Goal: Information Seeking & Learning: Check status

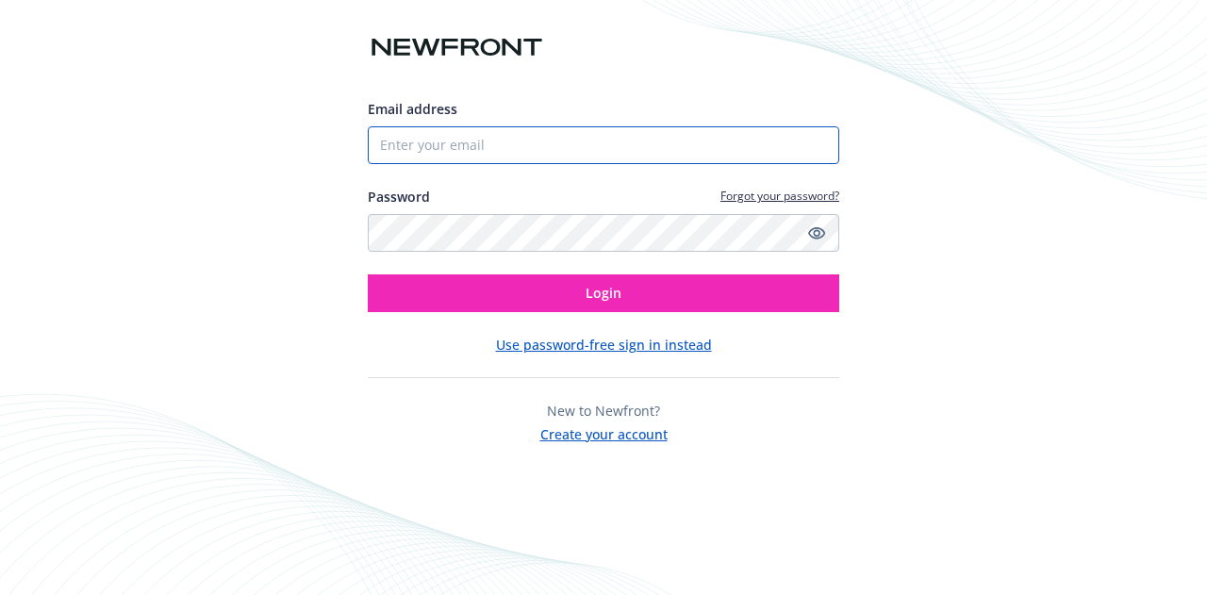
click at [457, 135] on input "Email address" at bounding box center [604, 145] width 472 height 38
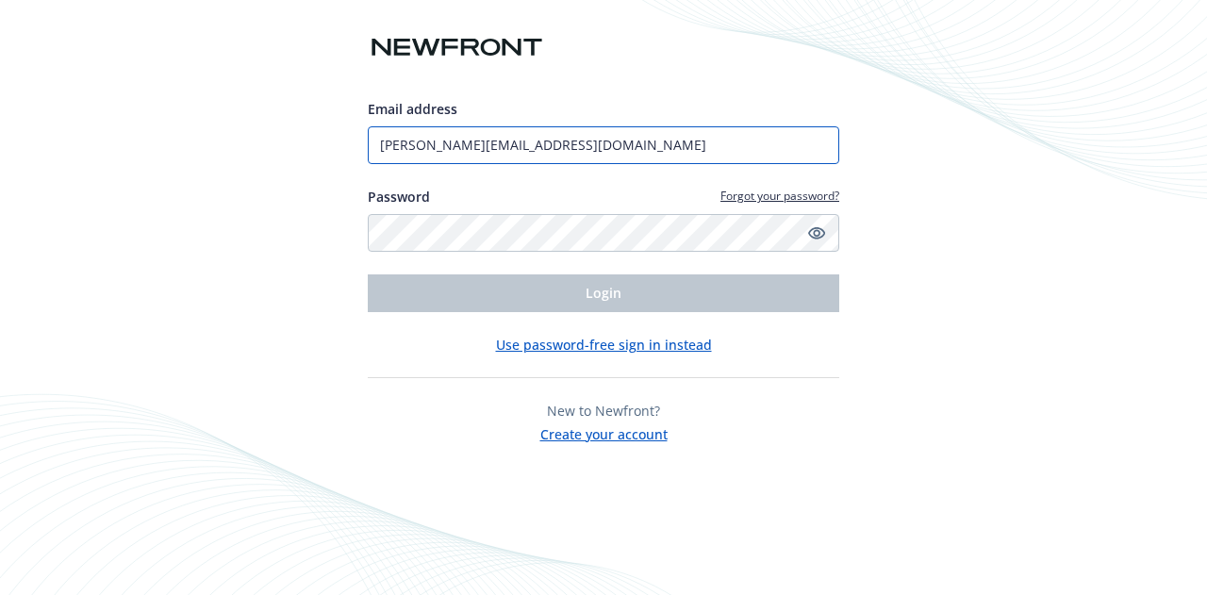
type input "[PERSON_NAME][EMAIL_ADDRESS][DOMAIN_NAME]"
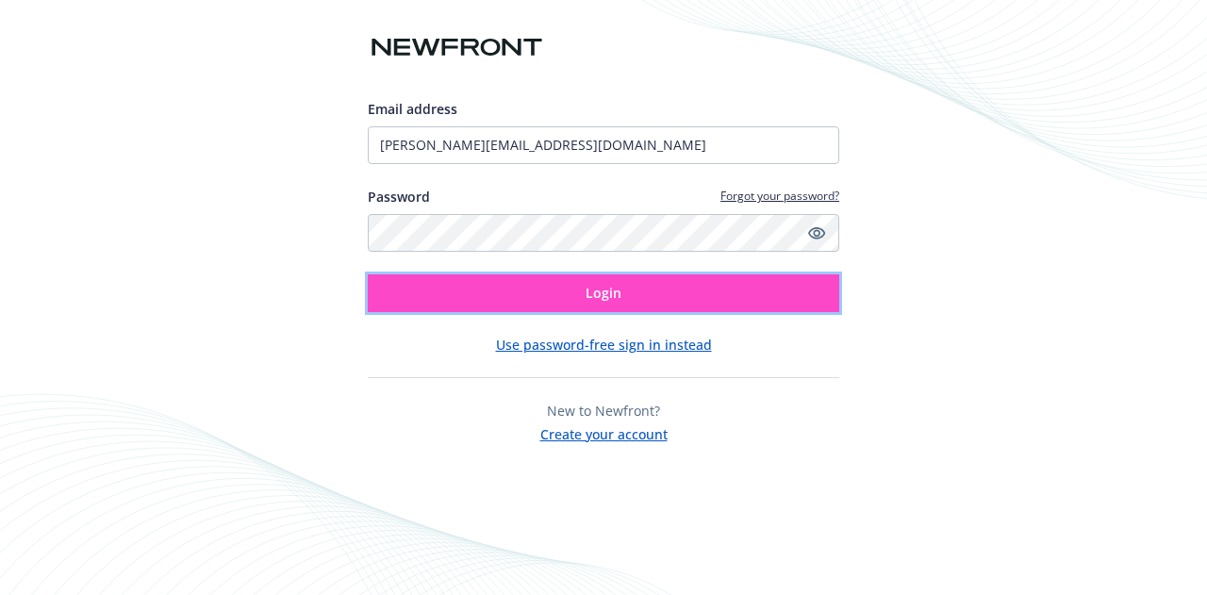
click at [553, 294] on button "Login" at bounding box center [604, 293] width 472 height 38
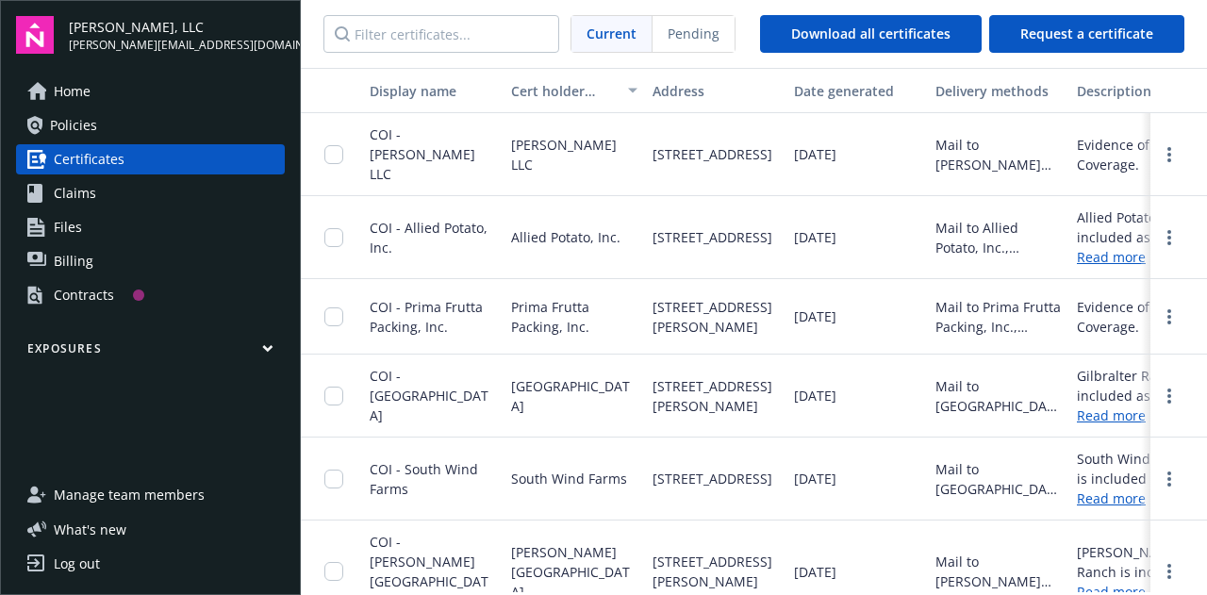
click at [75, 131] on span "Policies" at bounding box center [73, 125] width 47 height 30
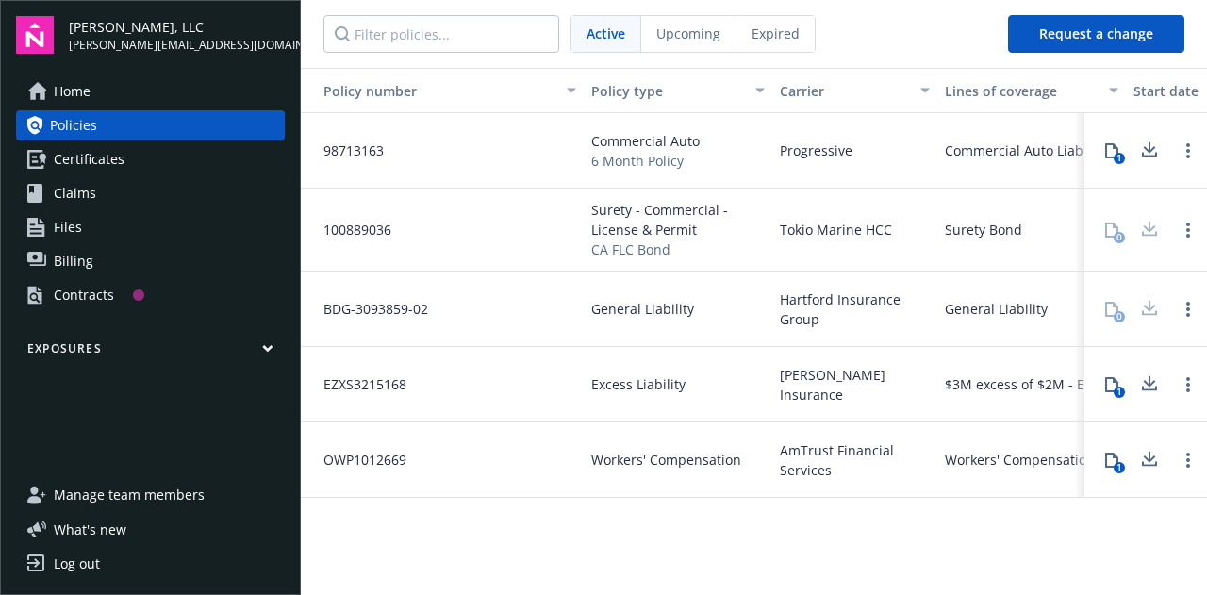
click at [99, 269] on link "Billing" at bounding box center [150, 261] width 269 height 30
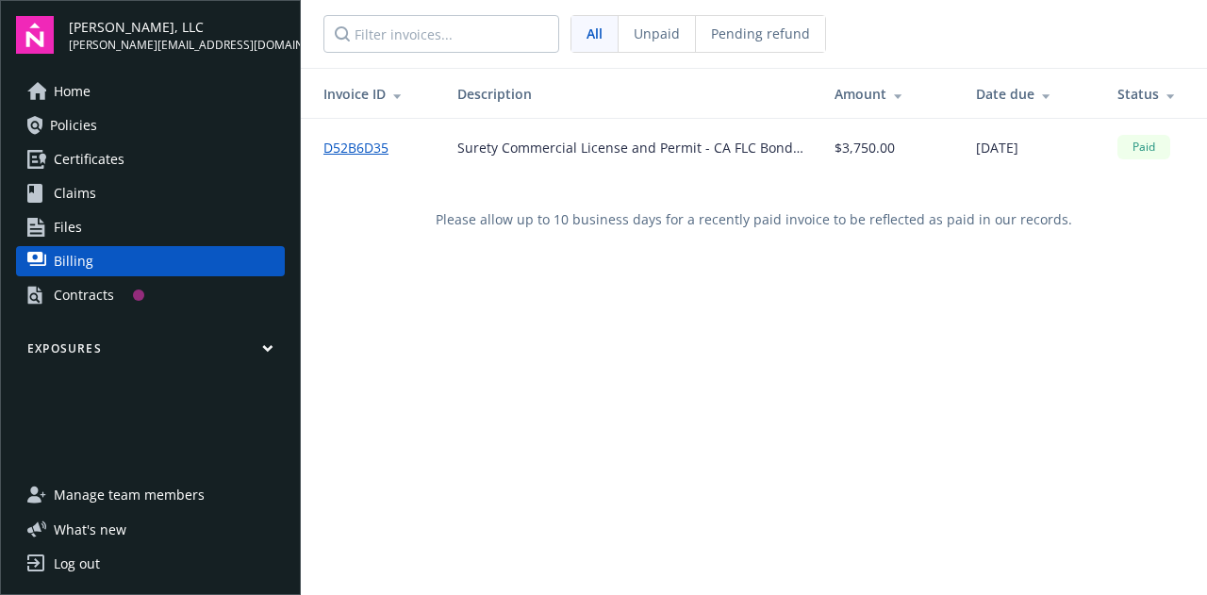
click at [369, 144] on link "D52B6D35" at bounding box center [364, 148] width 80 height 20
click at [68, 233] on span "Files" at bounding box center [68, 227] width 28 height 30
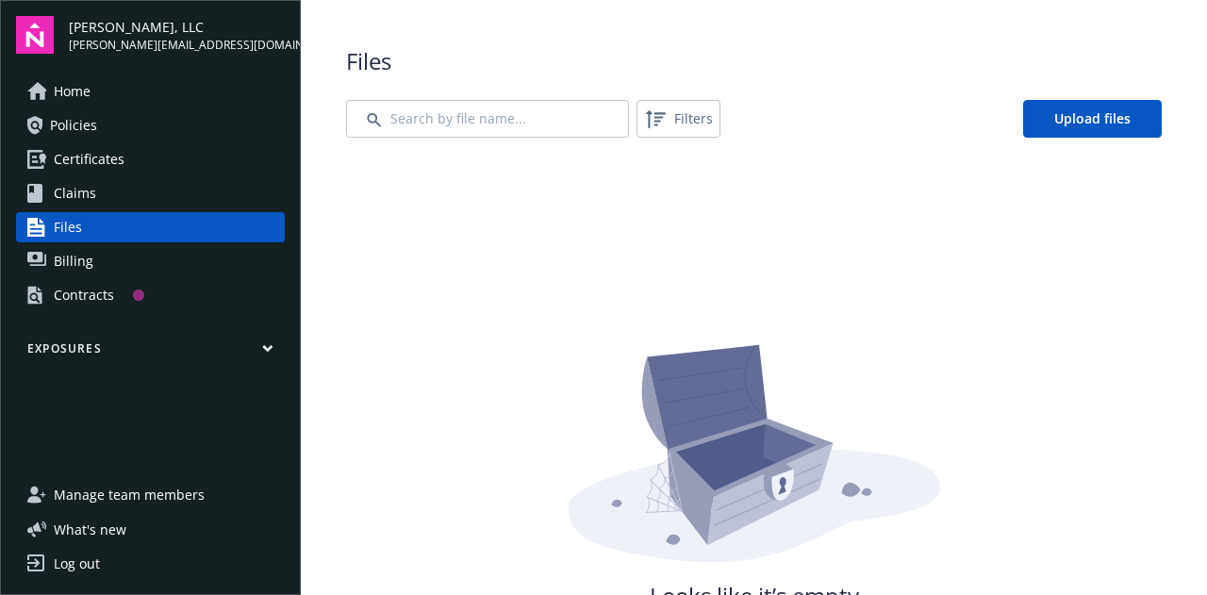
click at [81, 191] on span "Claims" at bounding box center [75, 193] width 42 height 30
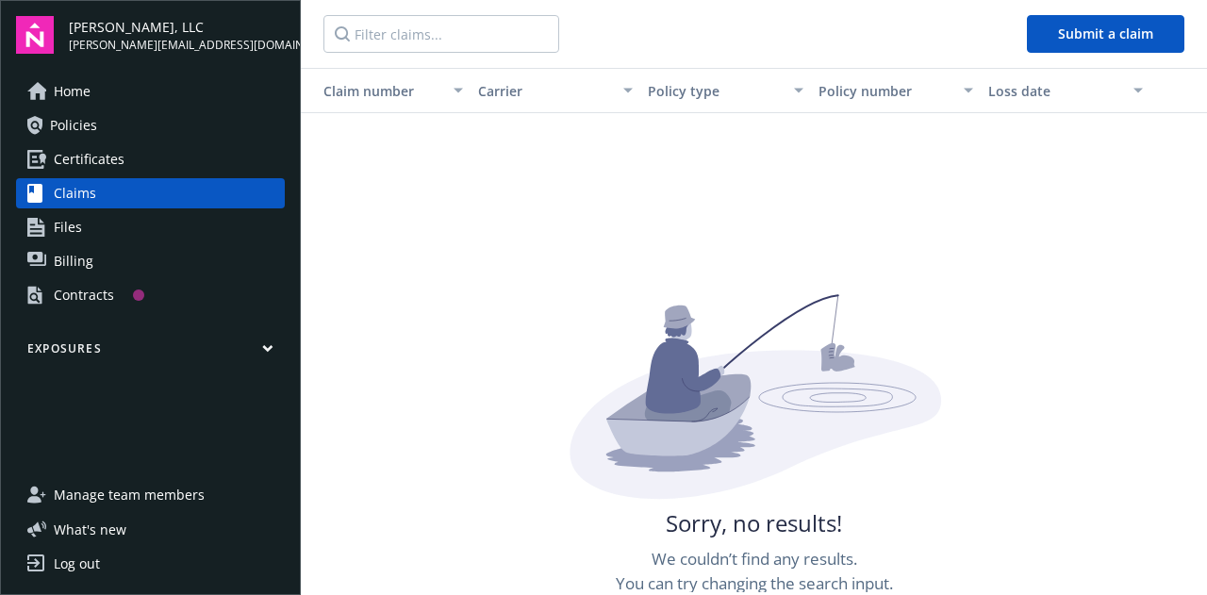
click at [81, 135] on span "Policies" at bounding box center [73, 125] width 47 height 30
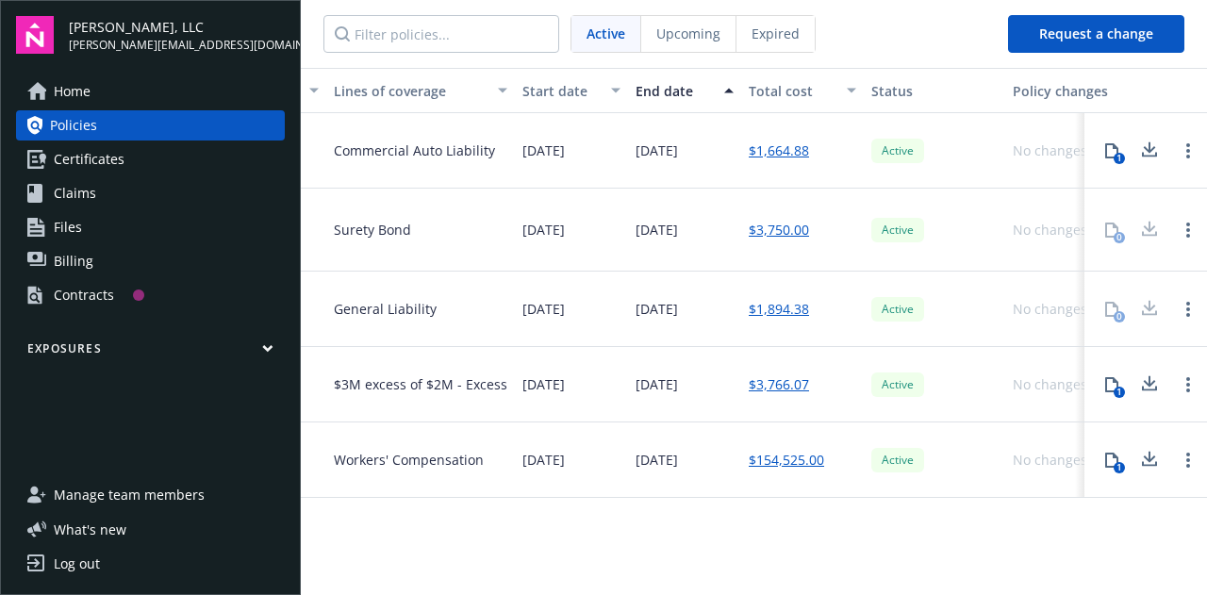
scroll to position [0, 649]
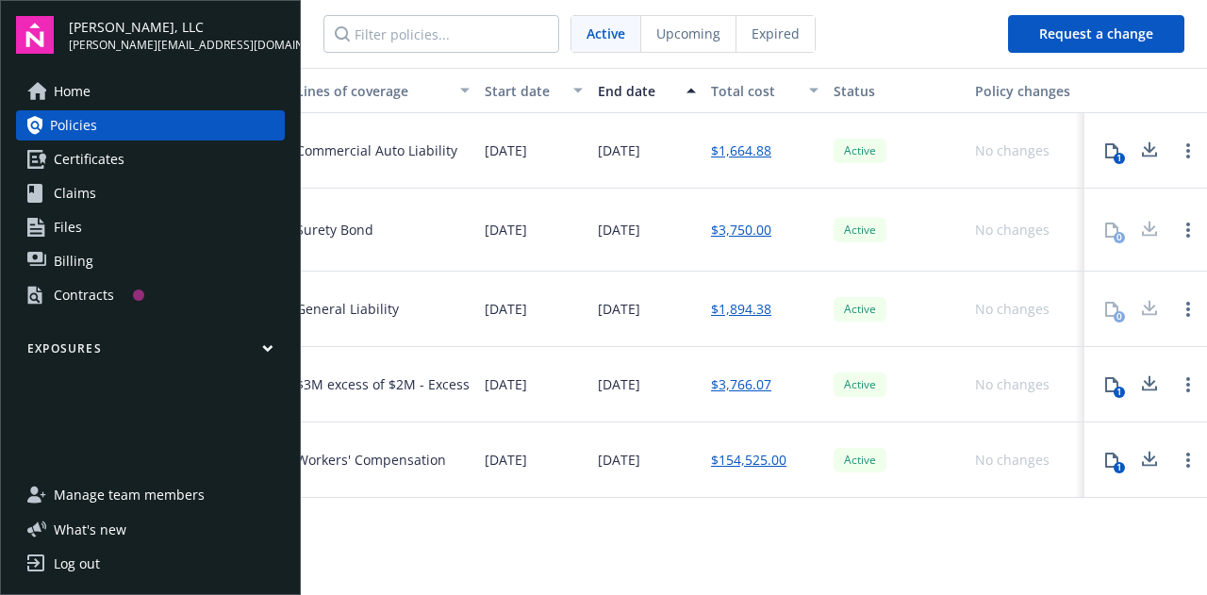
click at [751, 159] on link "$1,664.88" at bounding box center [741, 151] width 60 height 20
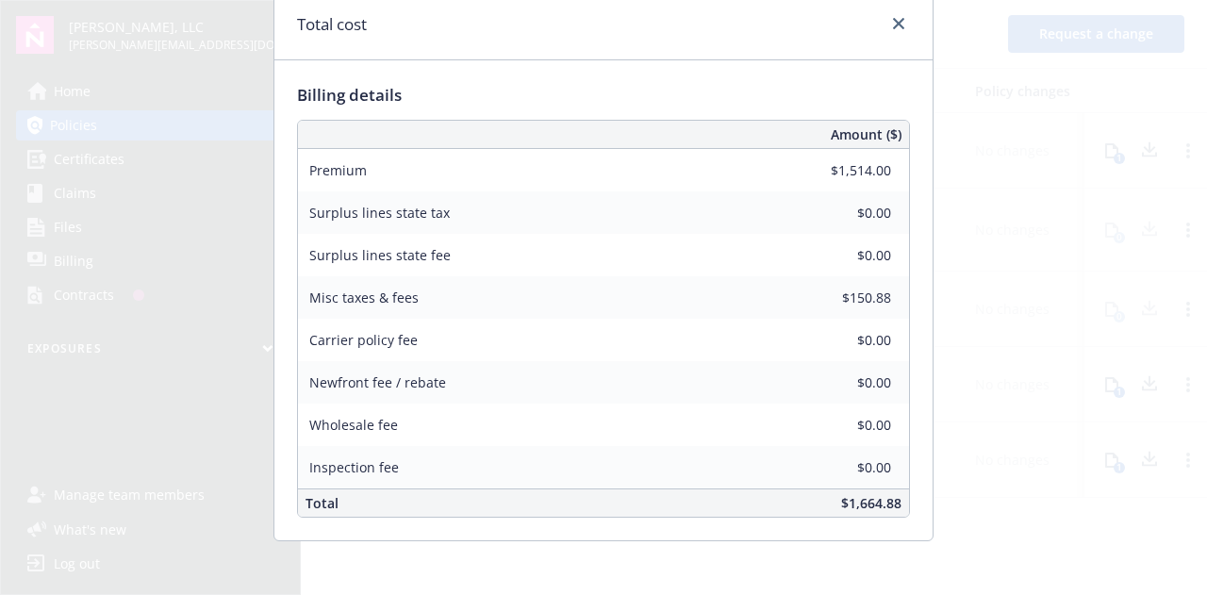
scroll to position [75, 0]
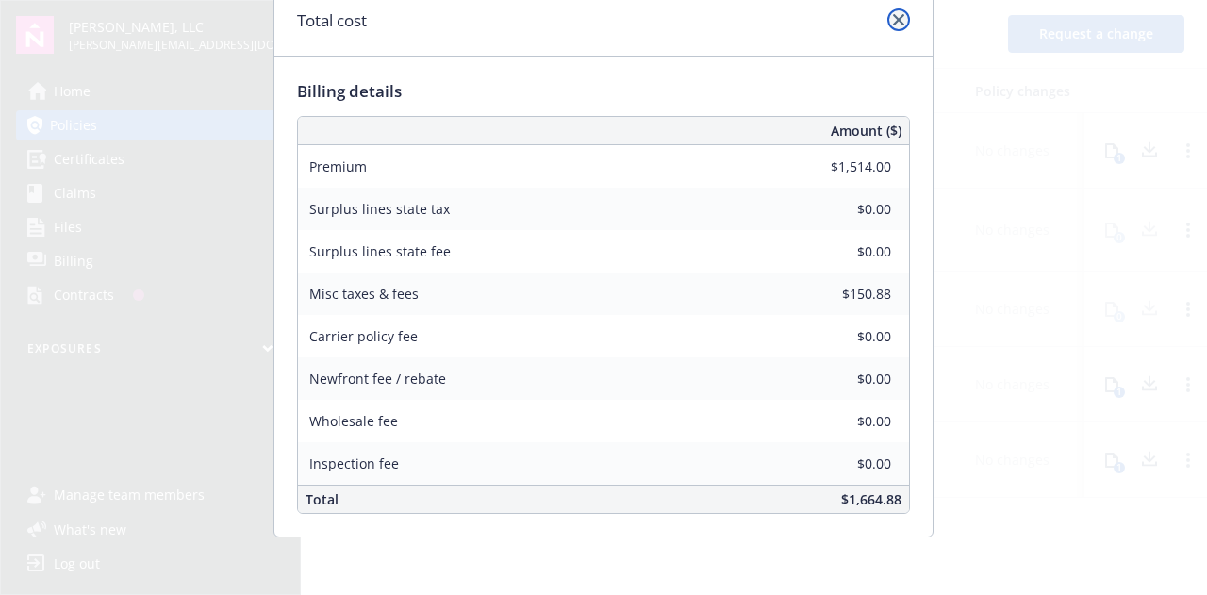
click at [894, 25] on icon "close" at bounding box center [898, 19] width 11 height 11
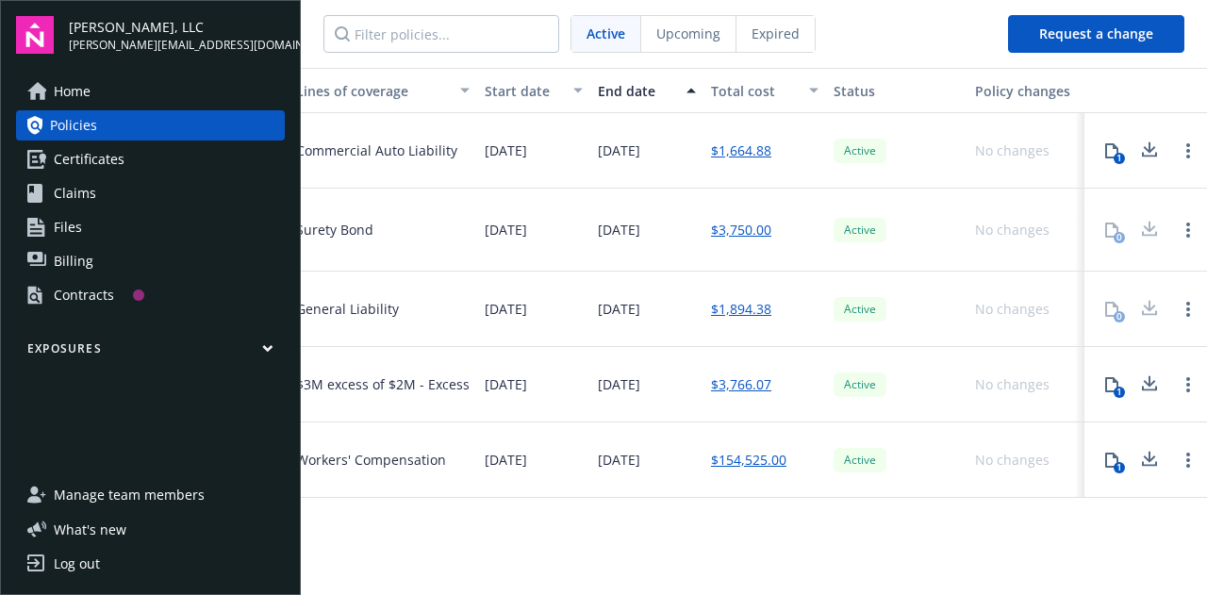
click at [735, 239] on link "$3,750.00" at bounding box center [741, 230] width 60 height 20
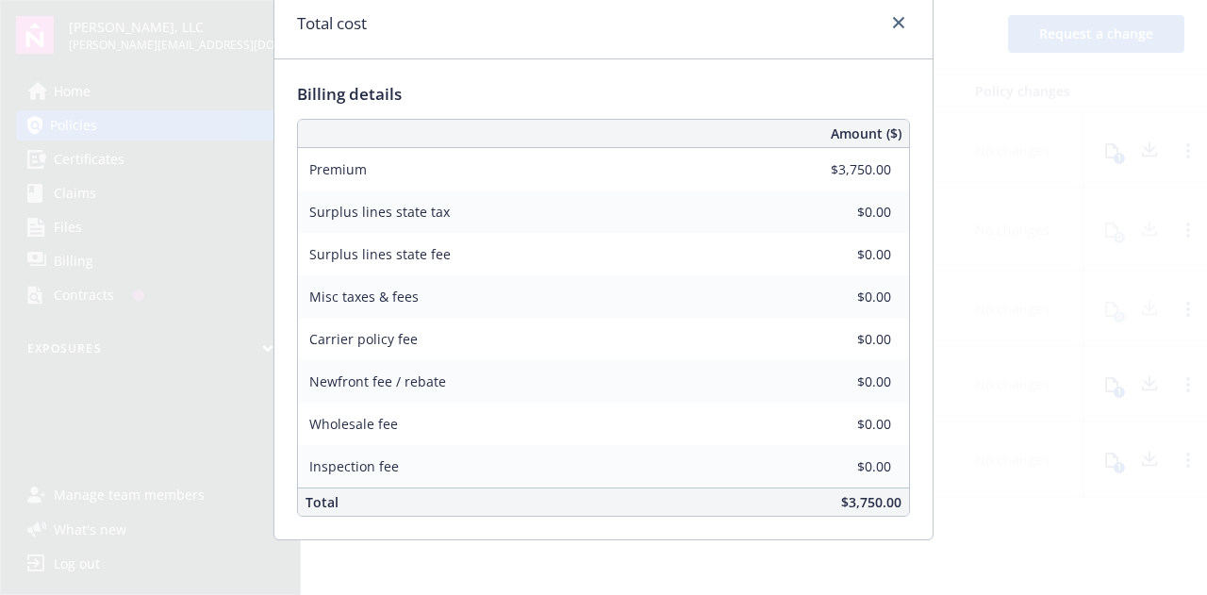
scroll to position [0, 0]
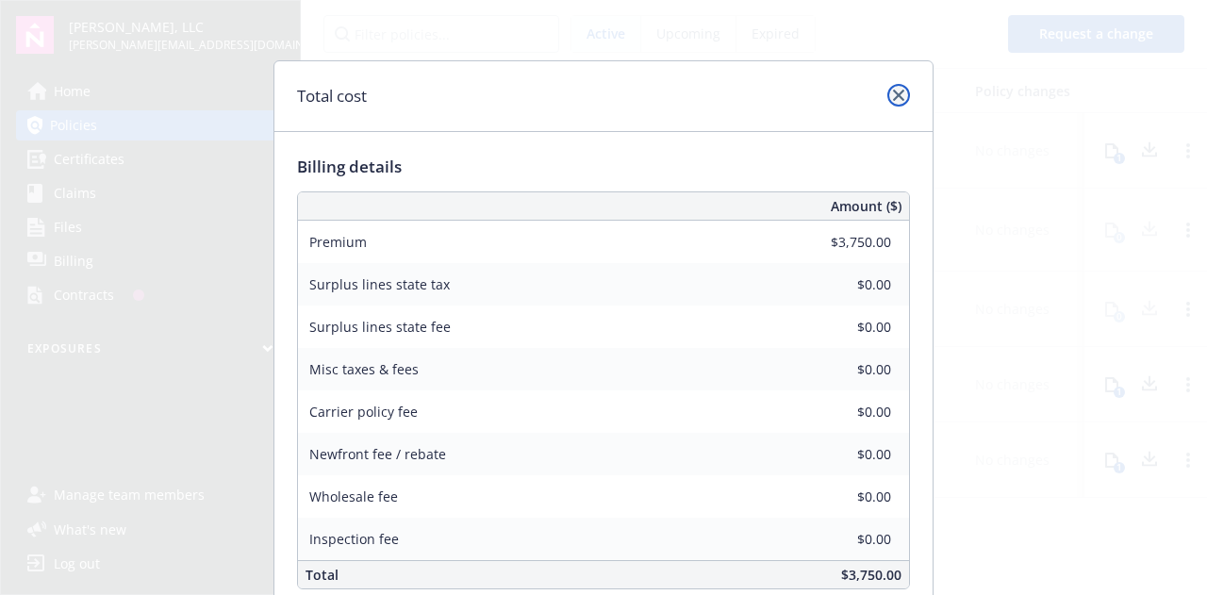
click at [891, 101] on link "close" at bounding box center [899, 95] width 23 height 23
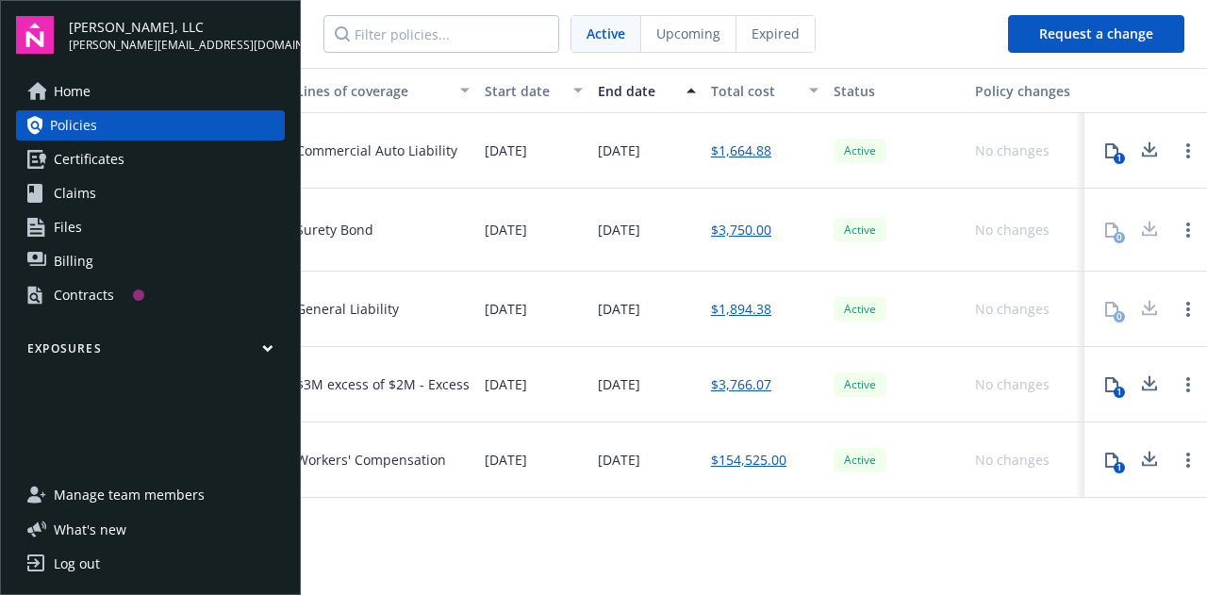
click at [745, 308] on link "$1,894.38" at bounding box center [741, 309] width 60 height 20
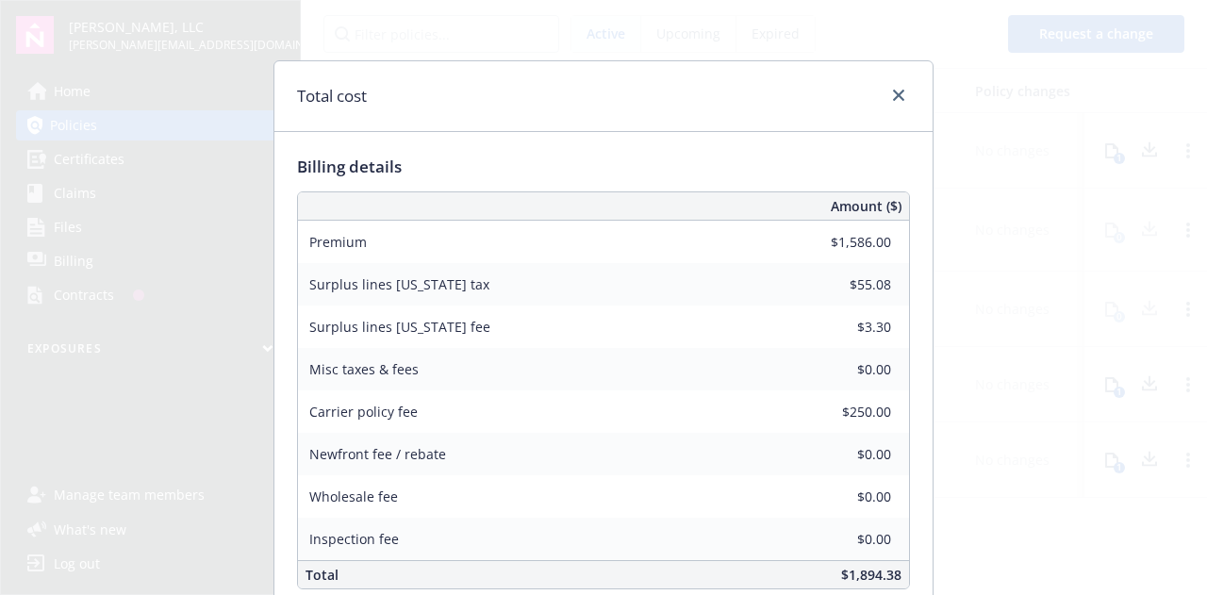
scroll to position [75, 0]
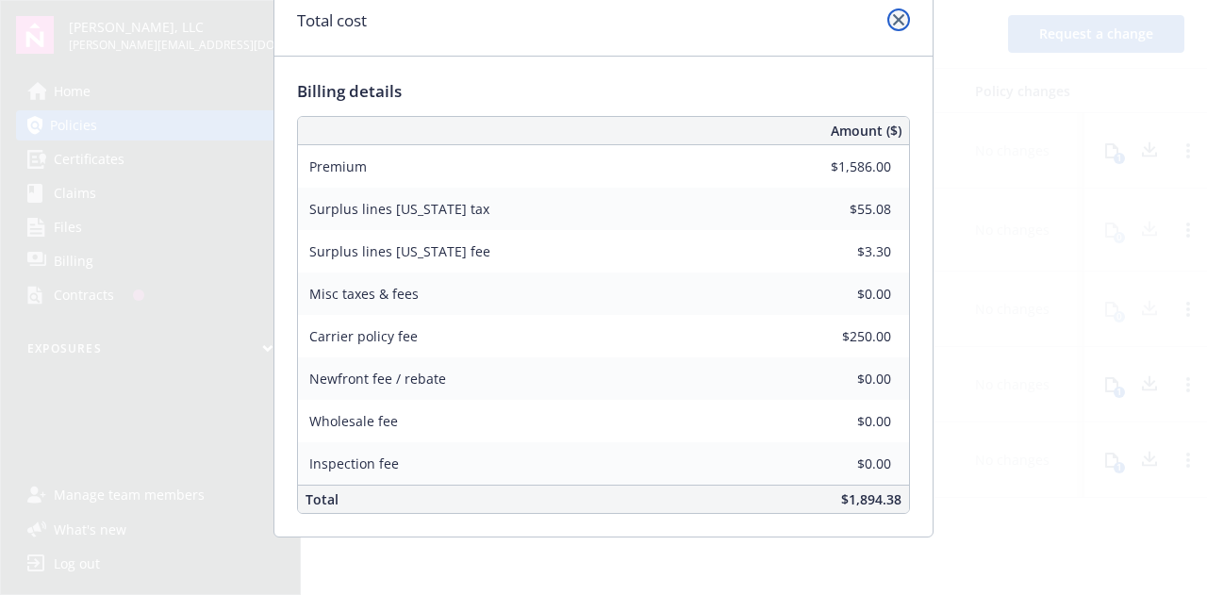
click at [893, 25] on icon "close" at bounding box center [898, 19] width 11 height 11
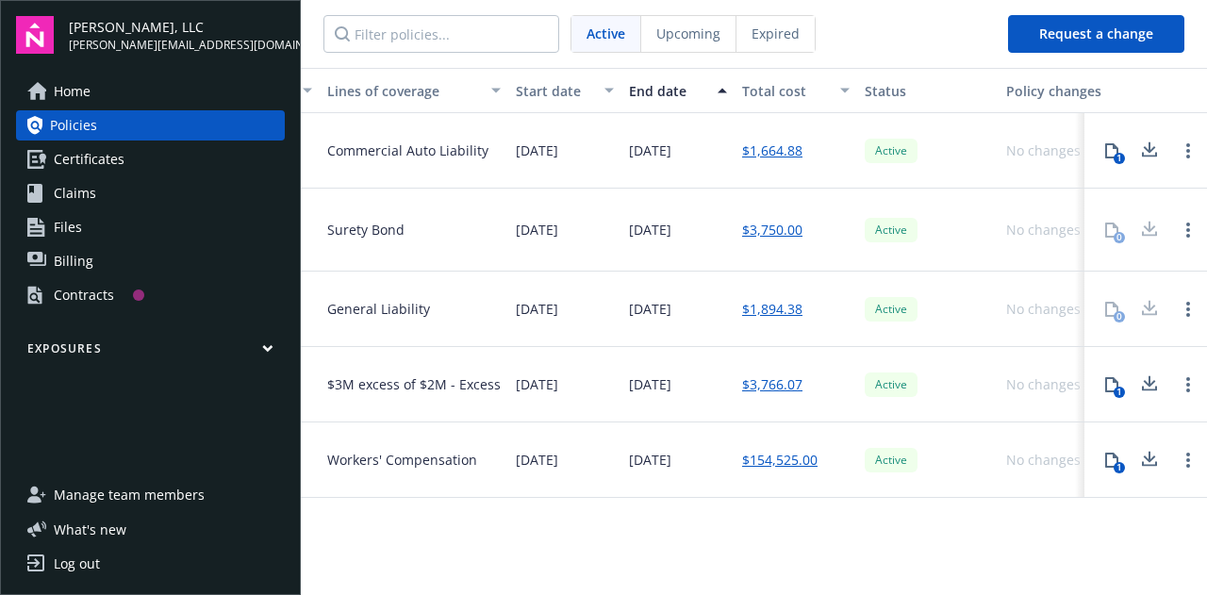
scroll to position [0, 649]
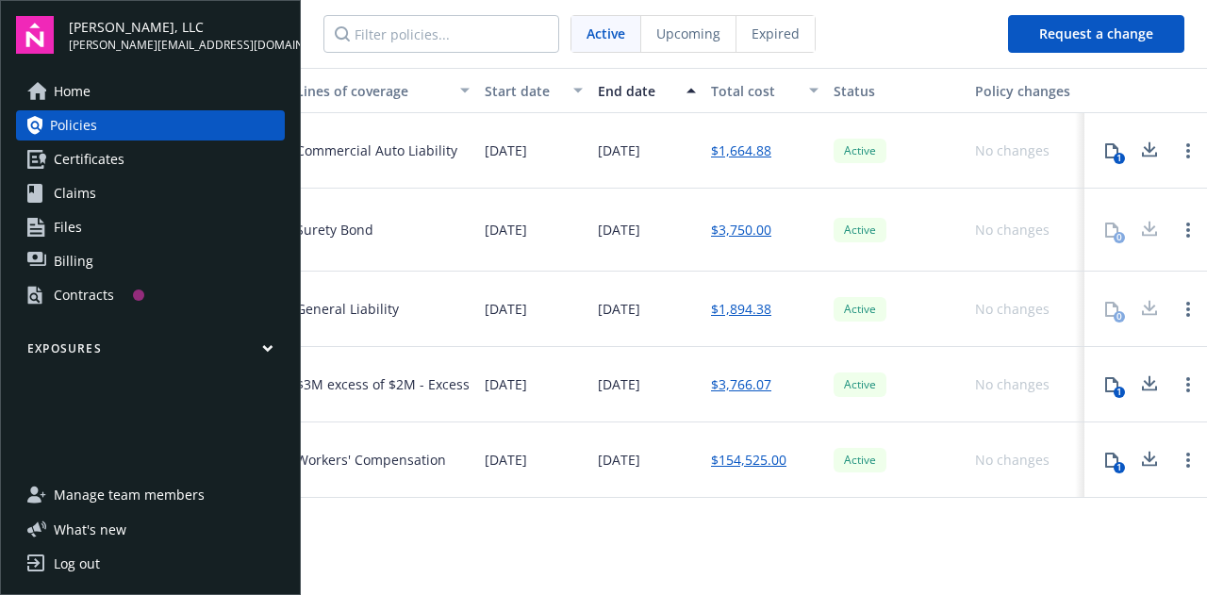
click at [743, 382] on link "$3,766.07" at bounding box center [741, 384] width 60 height 20
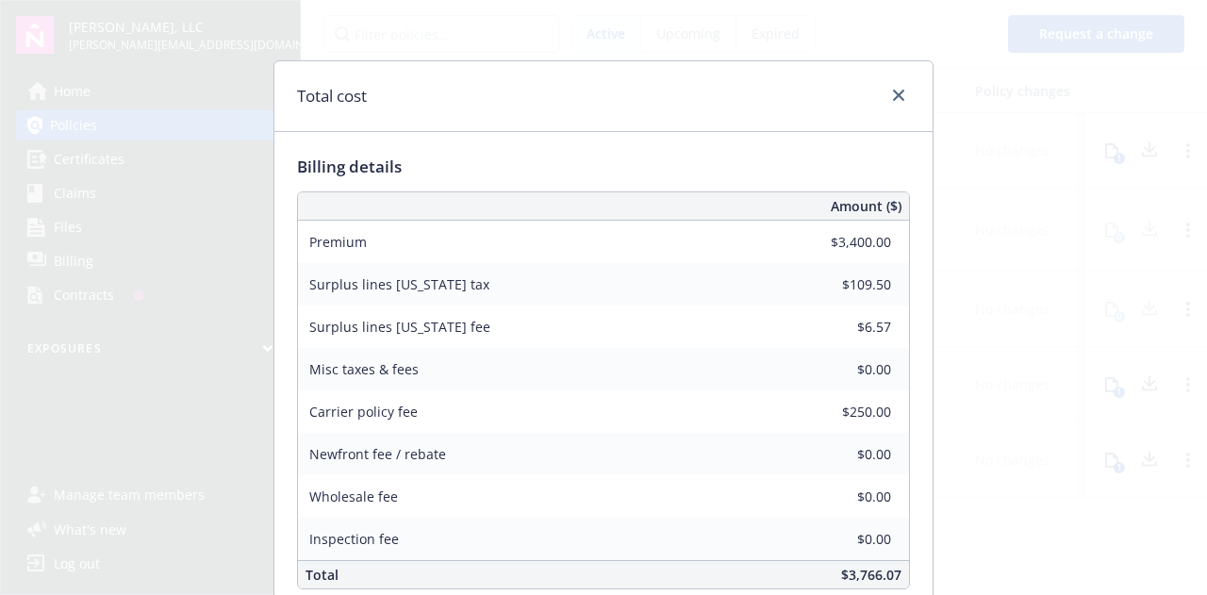
scroll to position [75, 0]
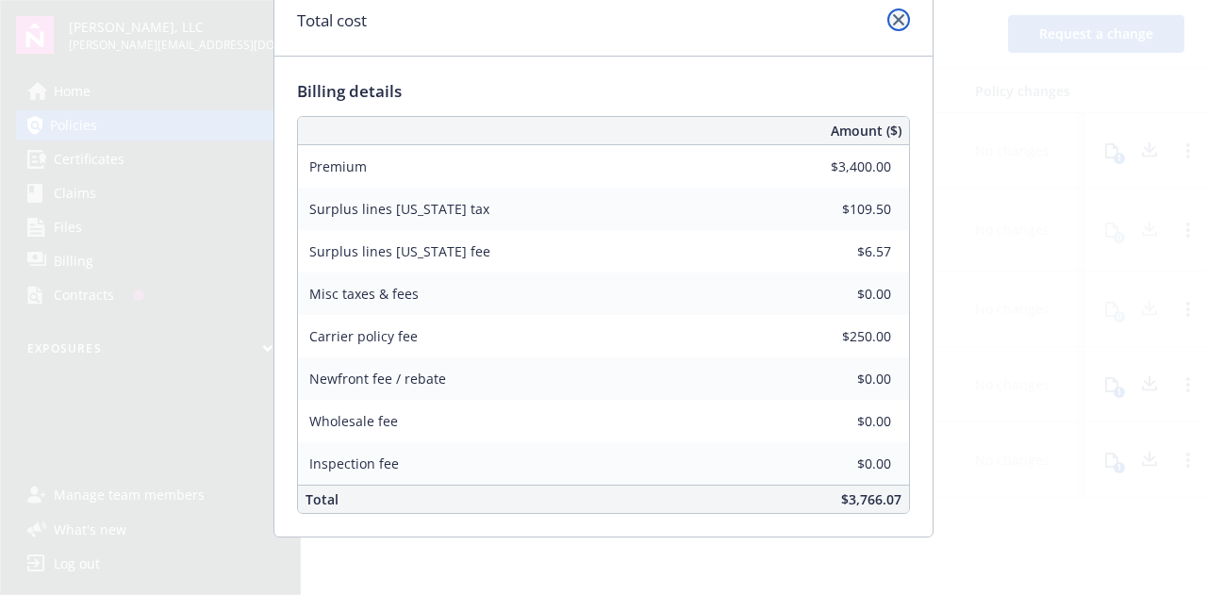
click at [894, 20] on icon "close" at bounding box center [898, 19] width 11 height 11
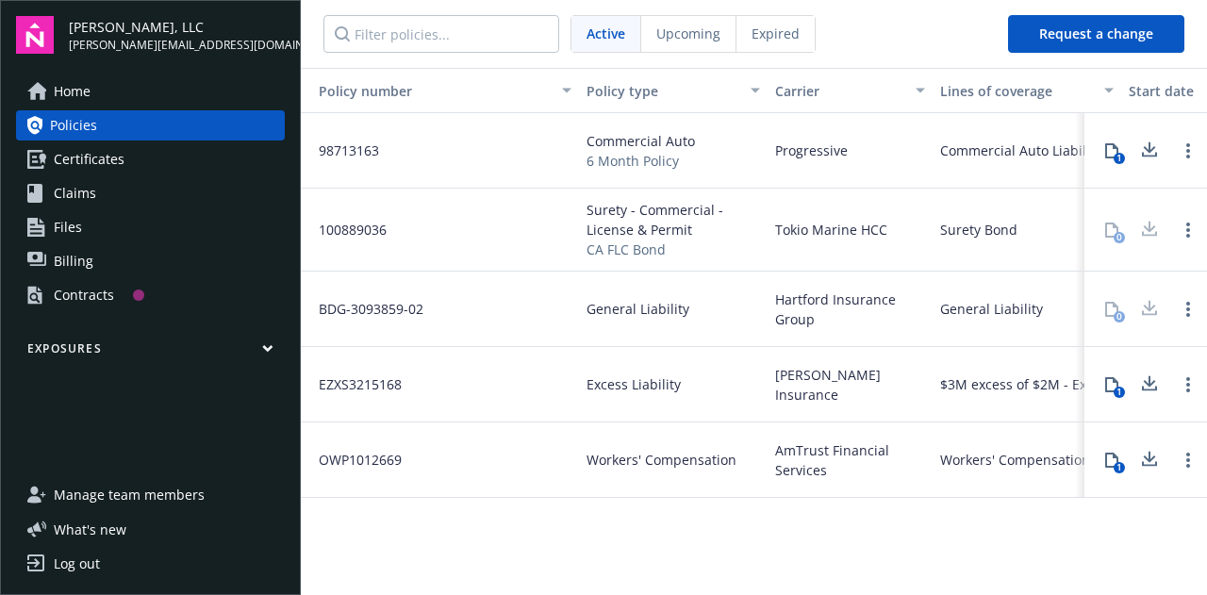
scroll to position [0, 4]
click at [103, 297] on div "Contracts" at bounding box center [84, 295] width 60 height 30
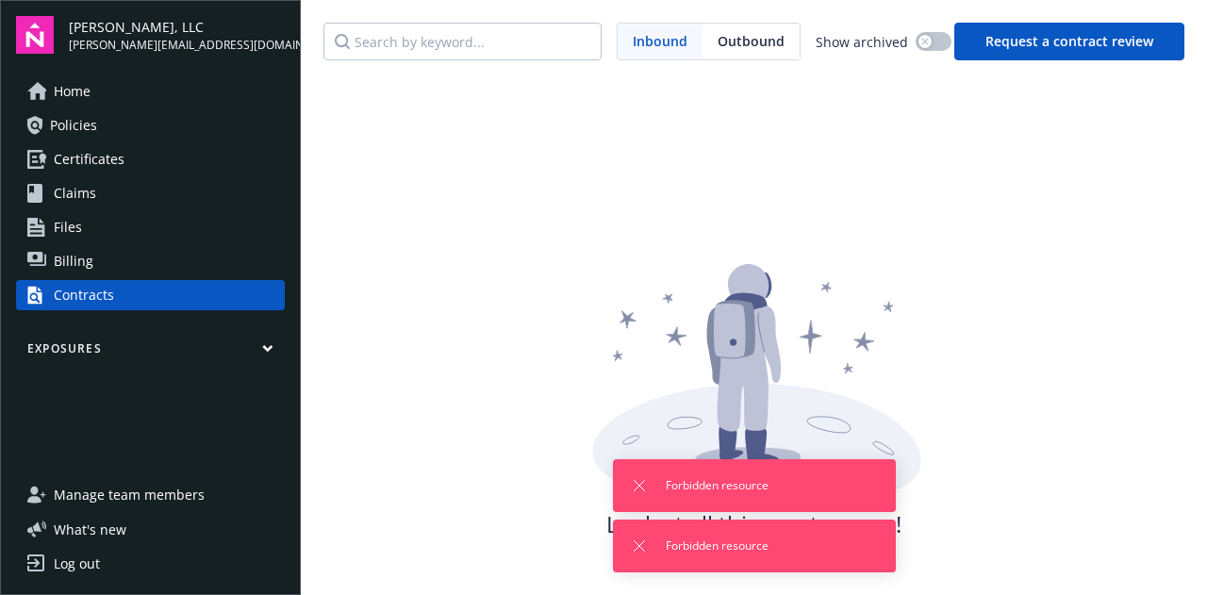
click at [404, 236] on div "Look at all this empty space! There are no contracts to show." at bounding box center [754, 380] width 906 height 595
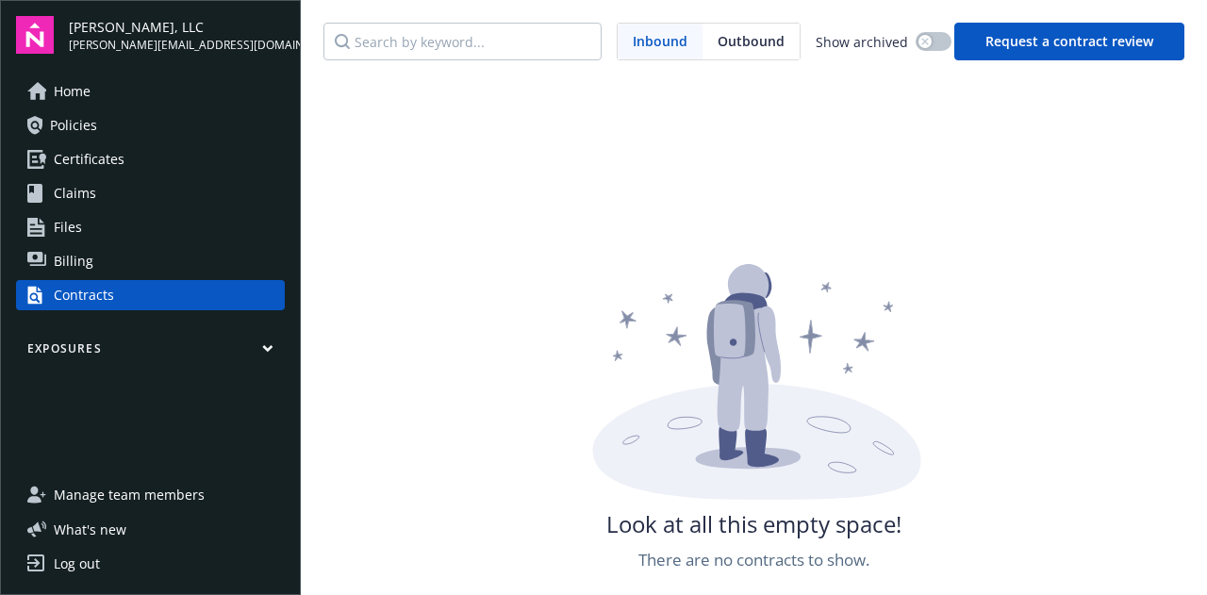
click at [187, 490] on span "Manage team members" at bounding box center [129, 495] width 151 height 30
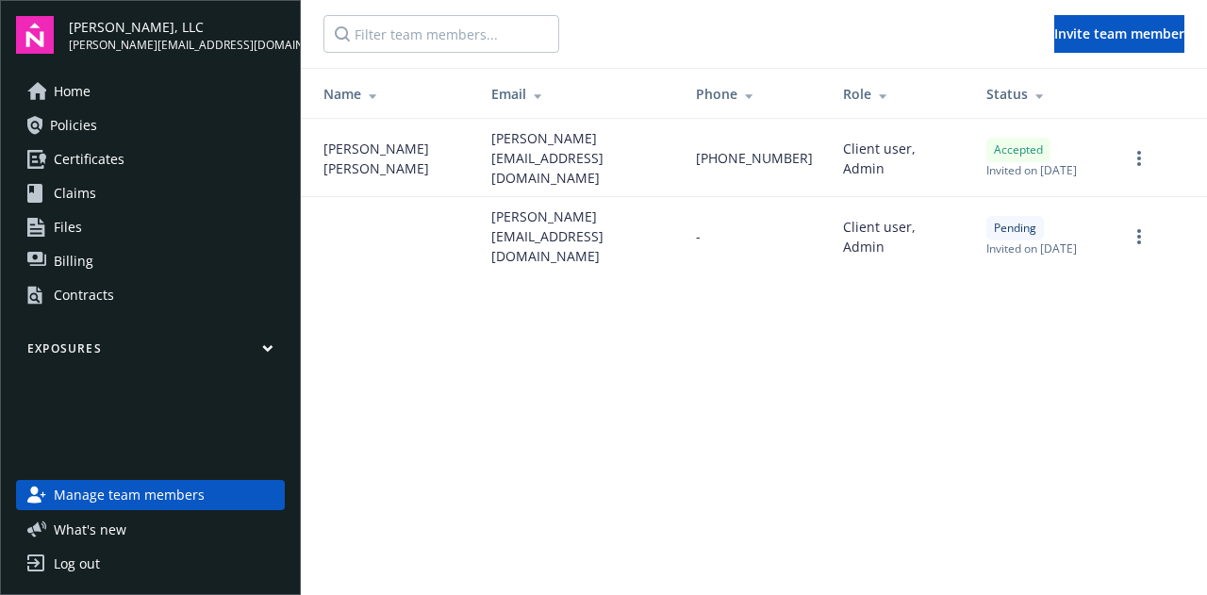
click at [94, 297] on div "Contracts" at bounding box center [84, 295] width 60 height 30
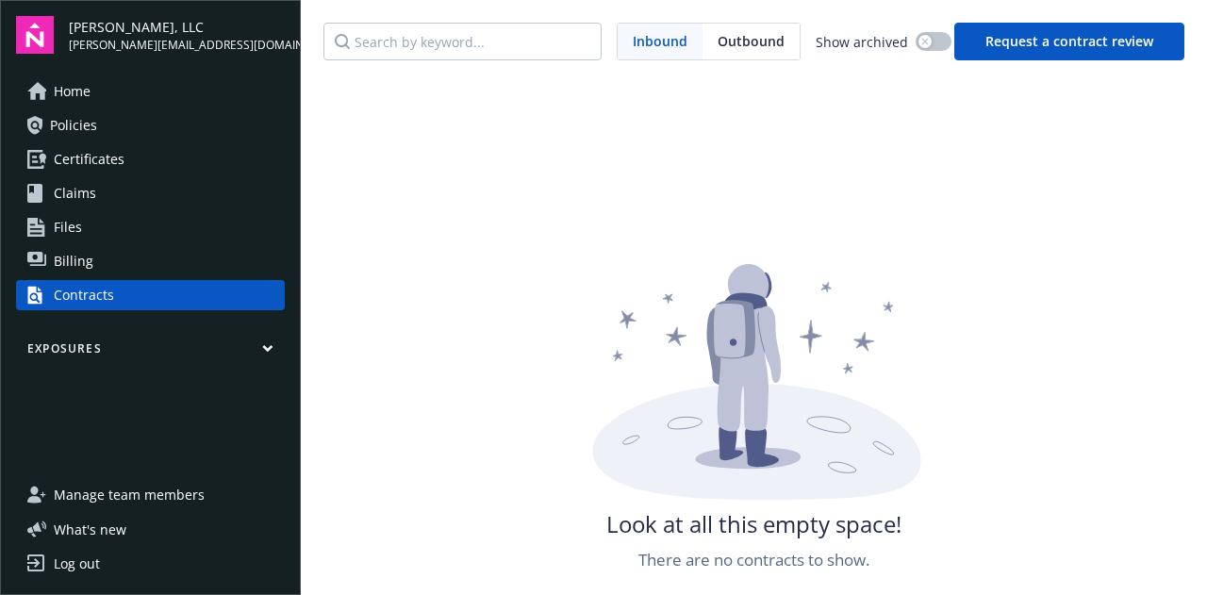
click at [87, 265] on span "Billing" at bounding box center [74, 261] width 40 height 30
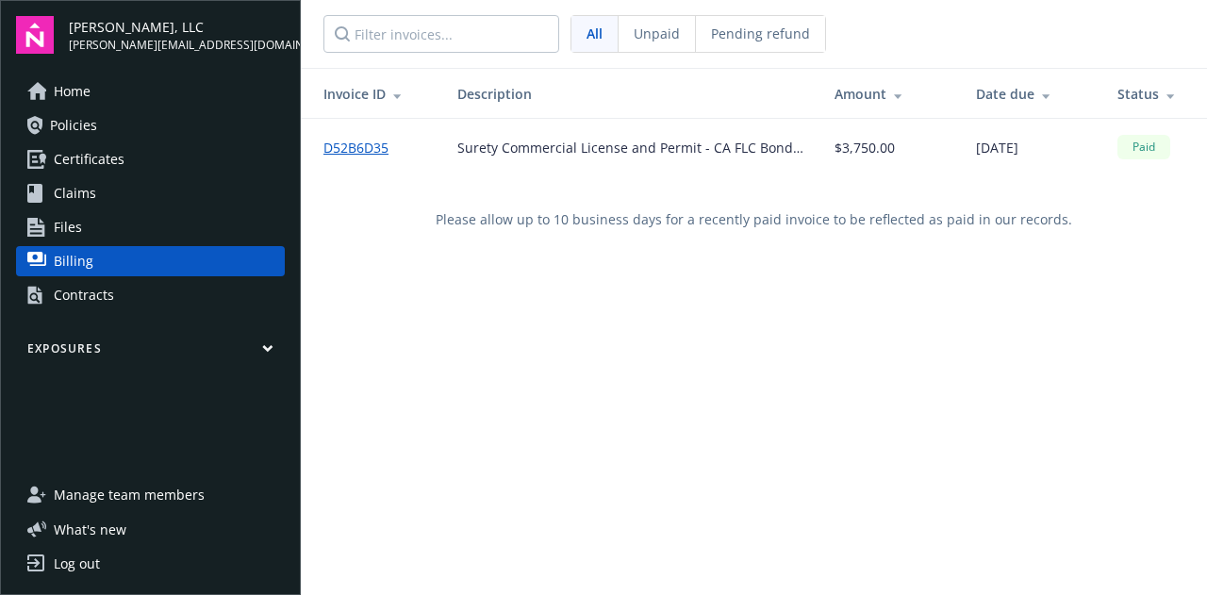
click at [60, 222] on span "Files" at bounding box center [68, 227] width 28 height 30
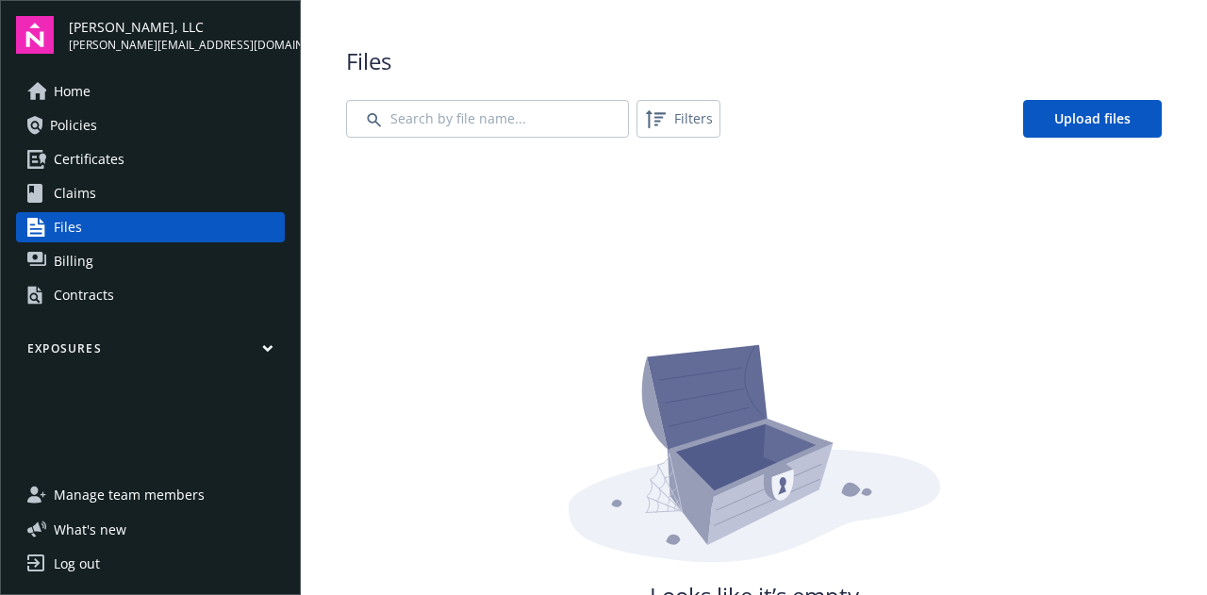
click at [84, 186] on span "Claims" at bounding box center [75, 193] width 42 height 30
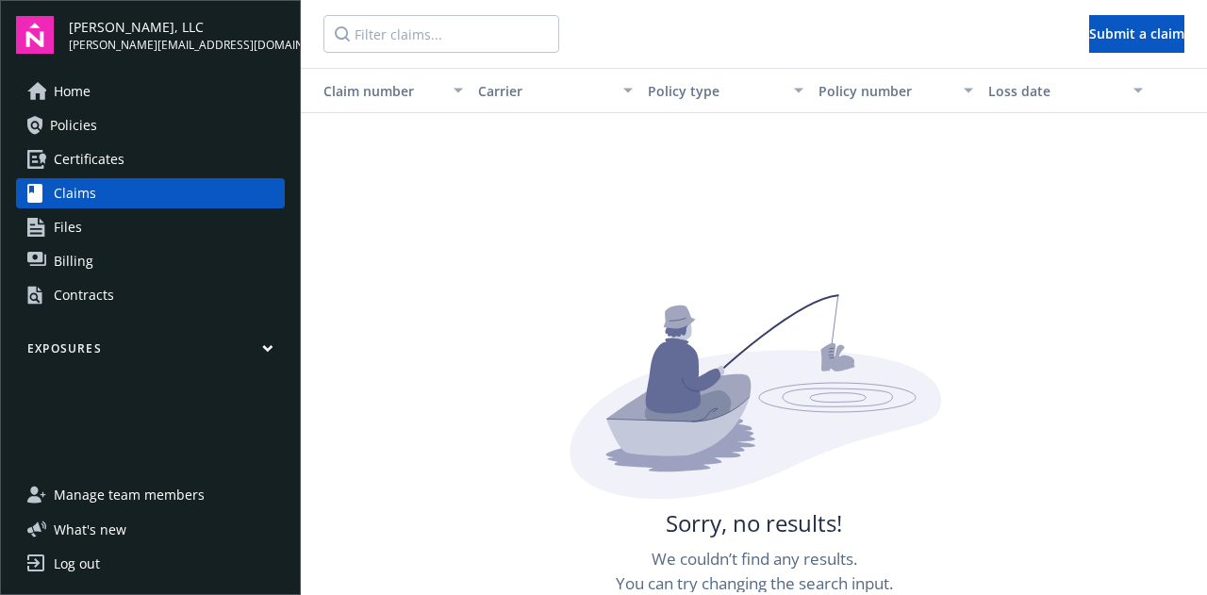
click at [92, 161] on span "Certificates" at bounding box center [89, 159] width 71 height 30
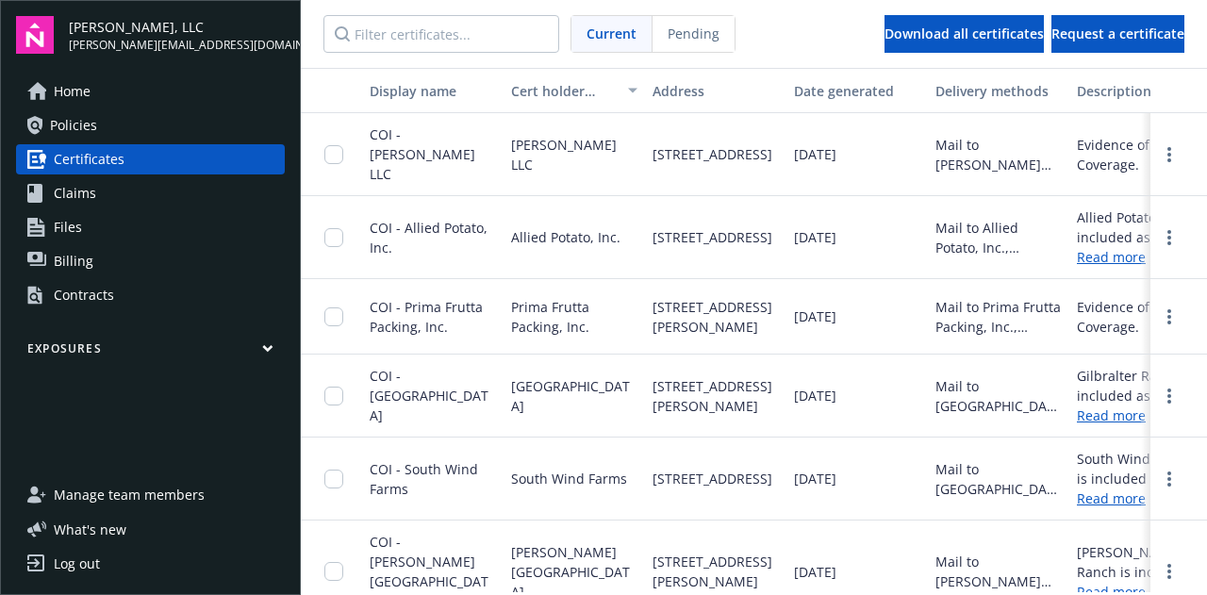
click at [81, 131] on span "Policies" at bounding box center [73, 125] width 47 height 30
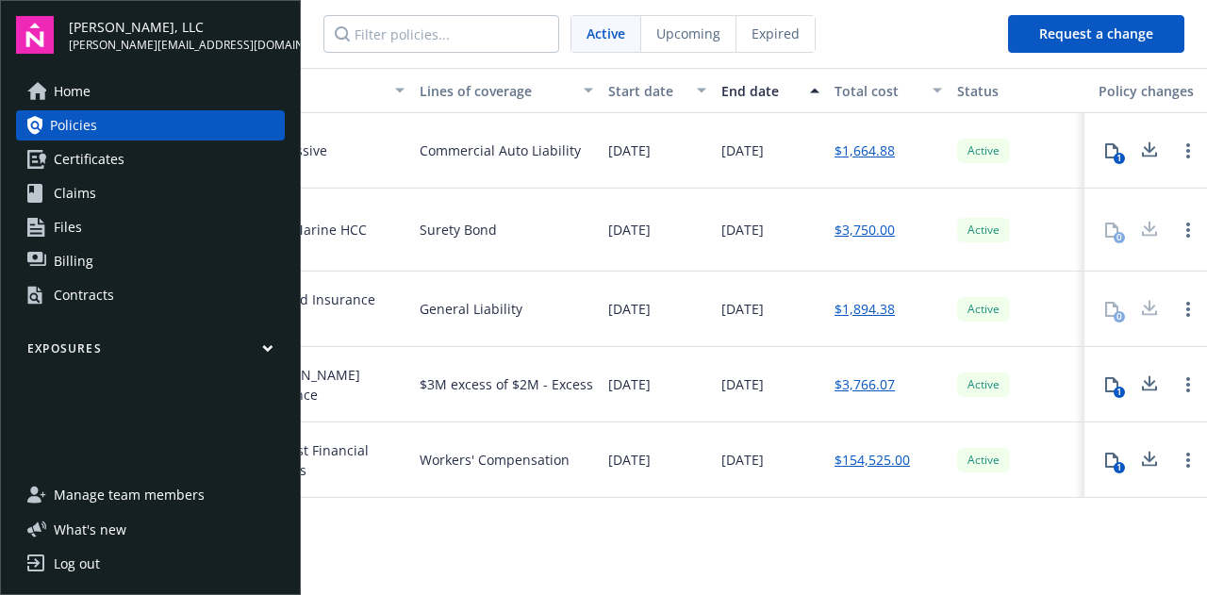
scroll to position [0, 649]
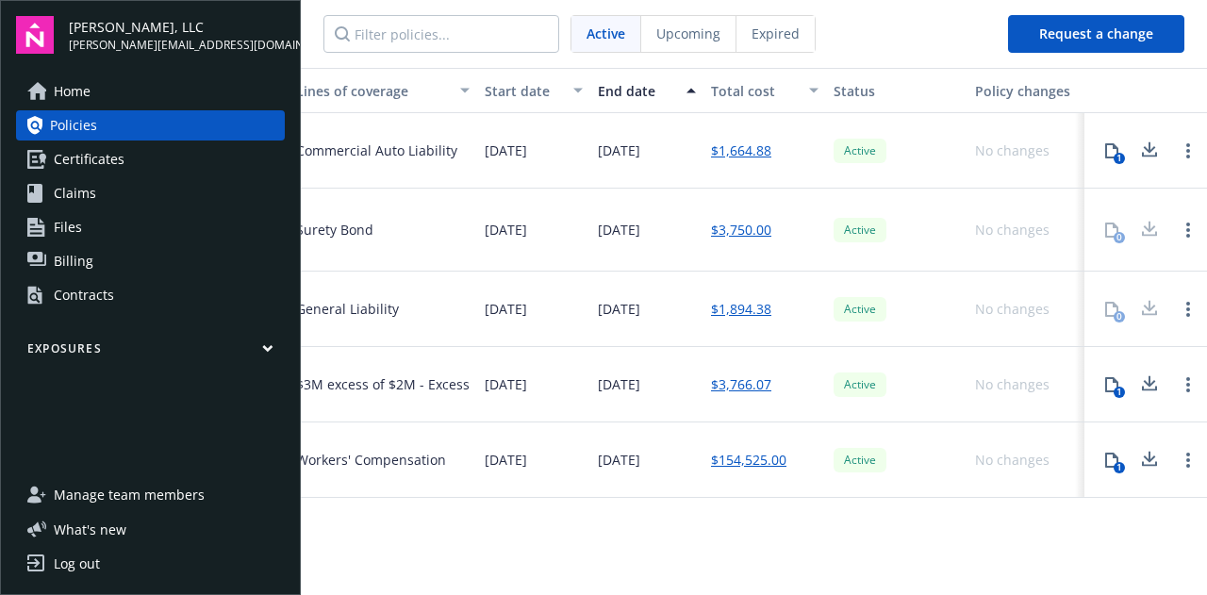
click at [743, 384] on link "$3,766.07" at bounding box center [741, 384] width 60 height 20
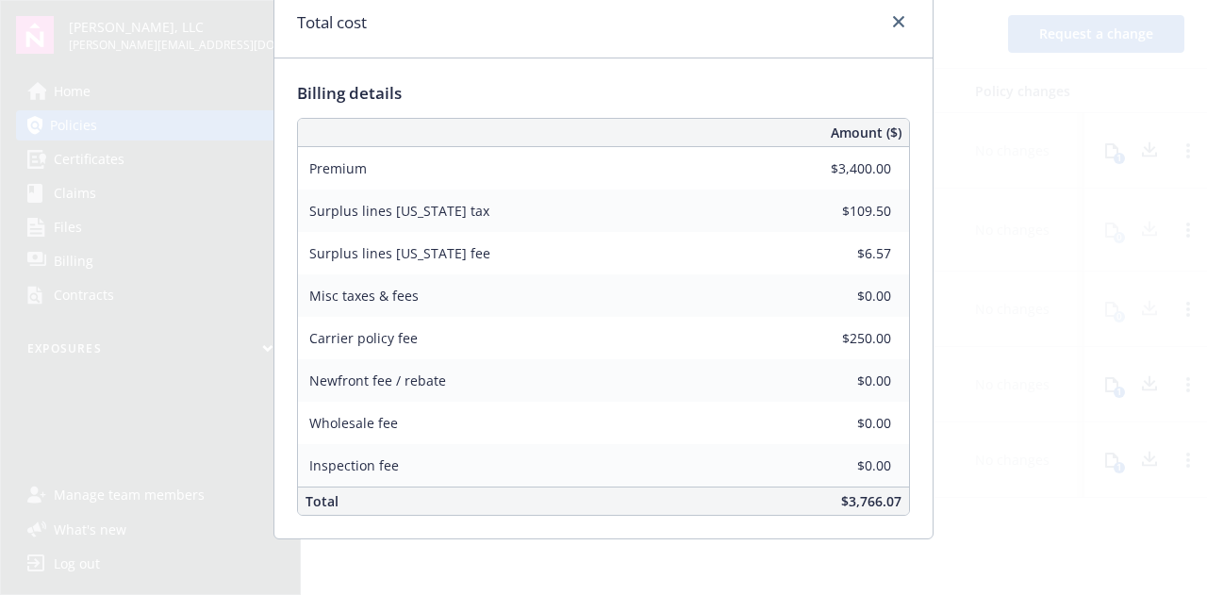
scroll to position [0, 0]
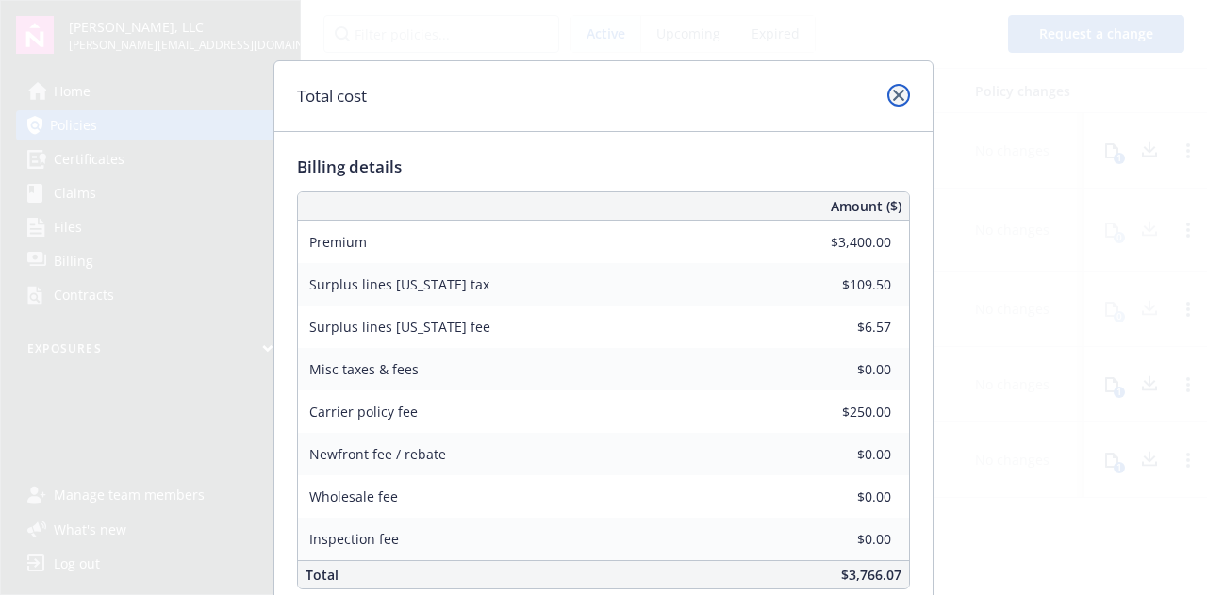
click at [893, 99] on icon "close" at bounding box center [898, 95] width 11 height 11
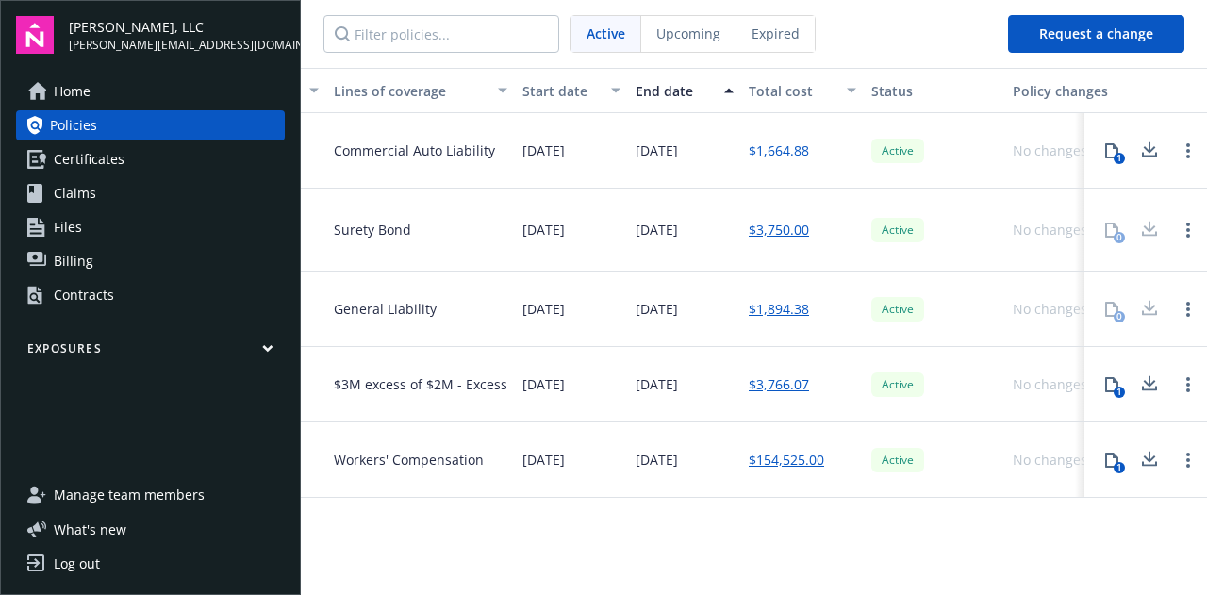
scroll to position [0, 611]
click at [789, 153] on link "$1,664.88" at bounding box center [779, 151] width 60 height 20
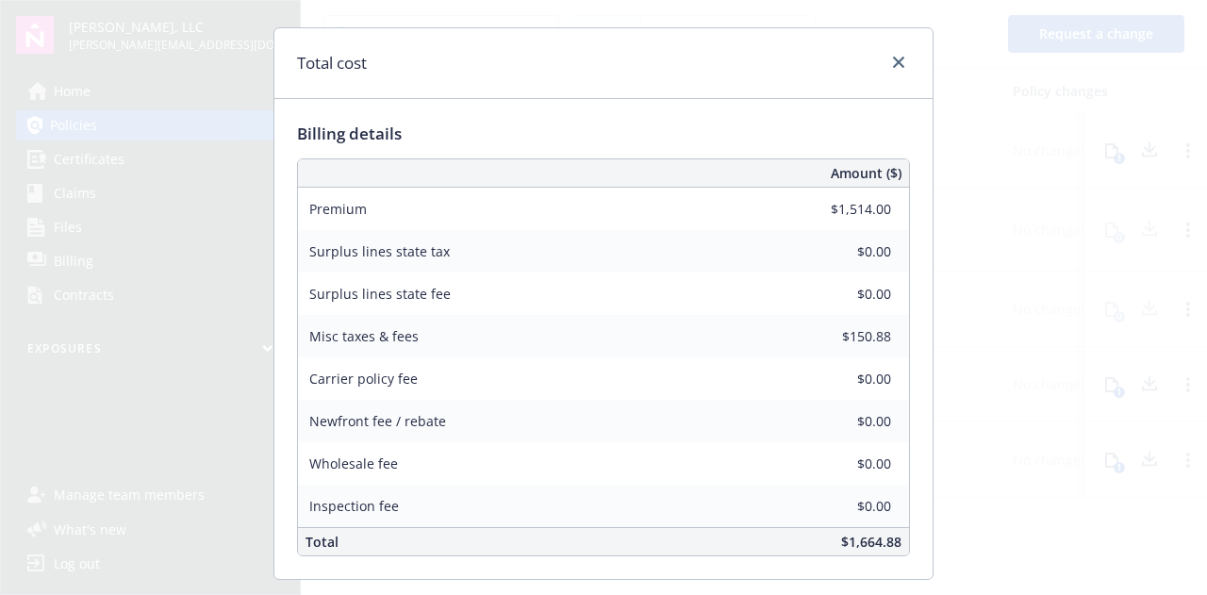
scroll to position [0, 0]
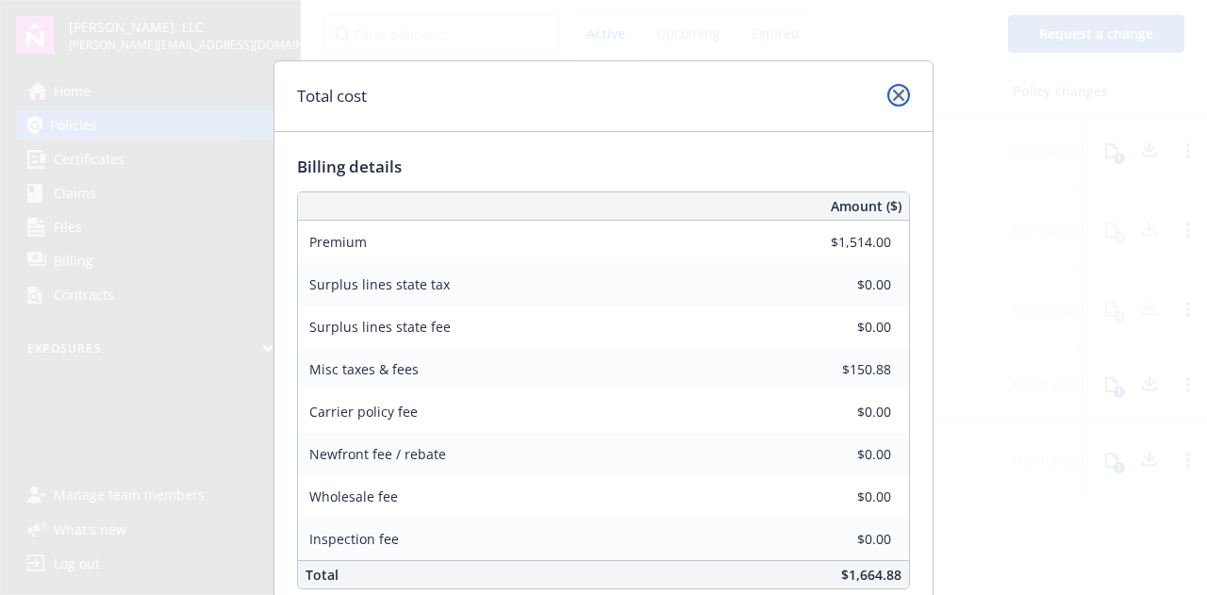
click at [893, 90] on icon "close" at bounding box center [898, 95] width 11 height 11
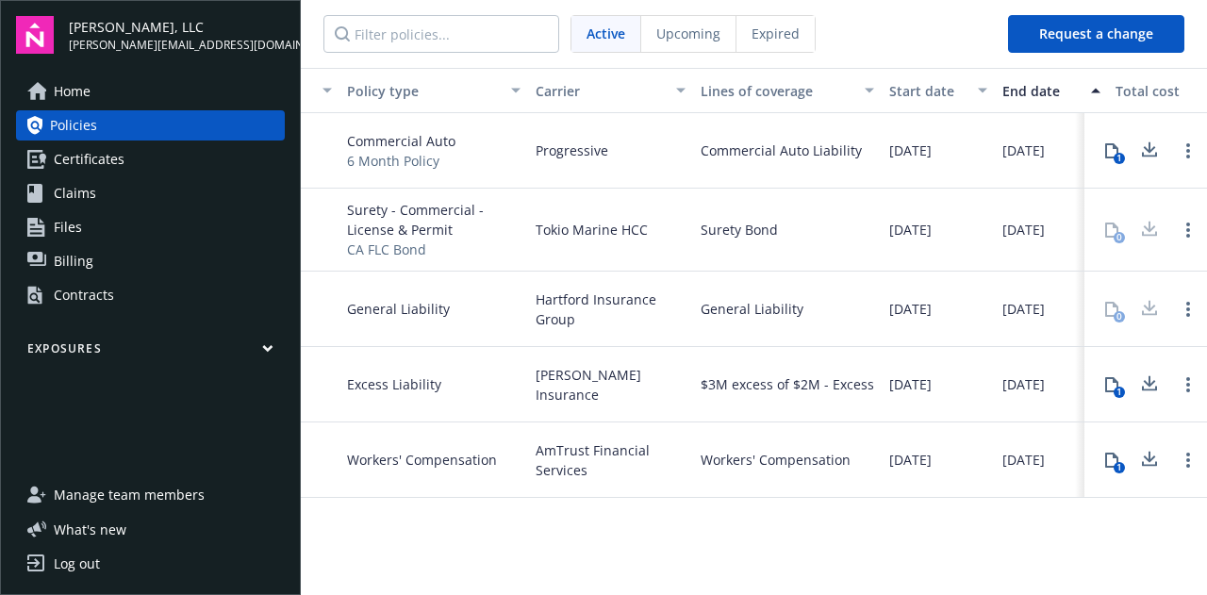
scroll to position [0, 239]
